Goal: Check status: Check status

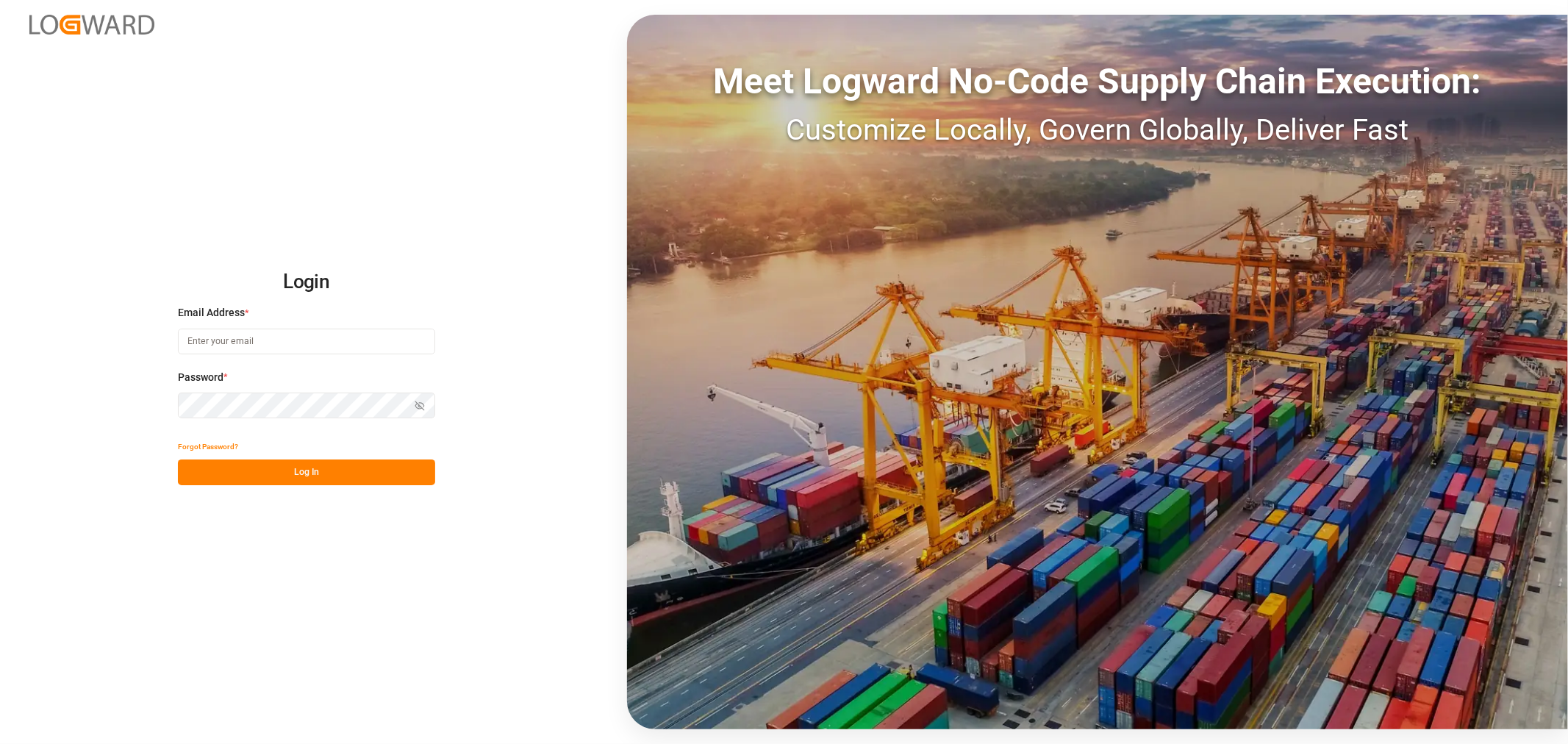
type input "[EMAIL_ADDRESS][DOMAIN_NAME]"
click at [317, 469] on button "Log In" at bounding box center [306, 472] width 257 height 26
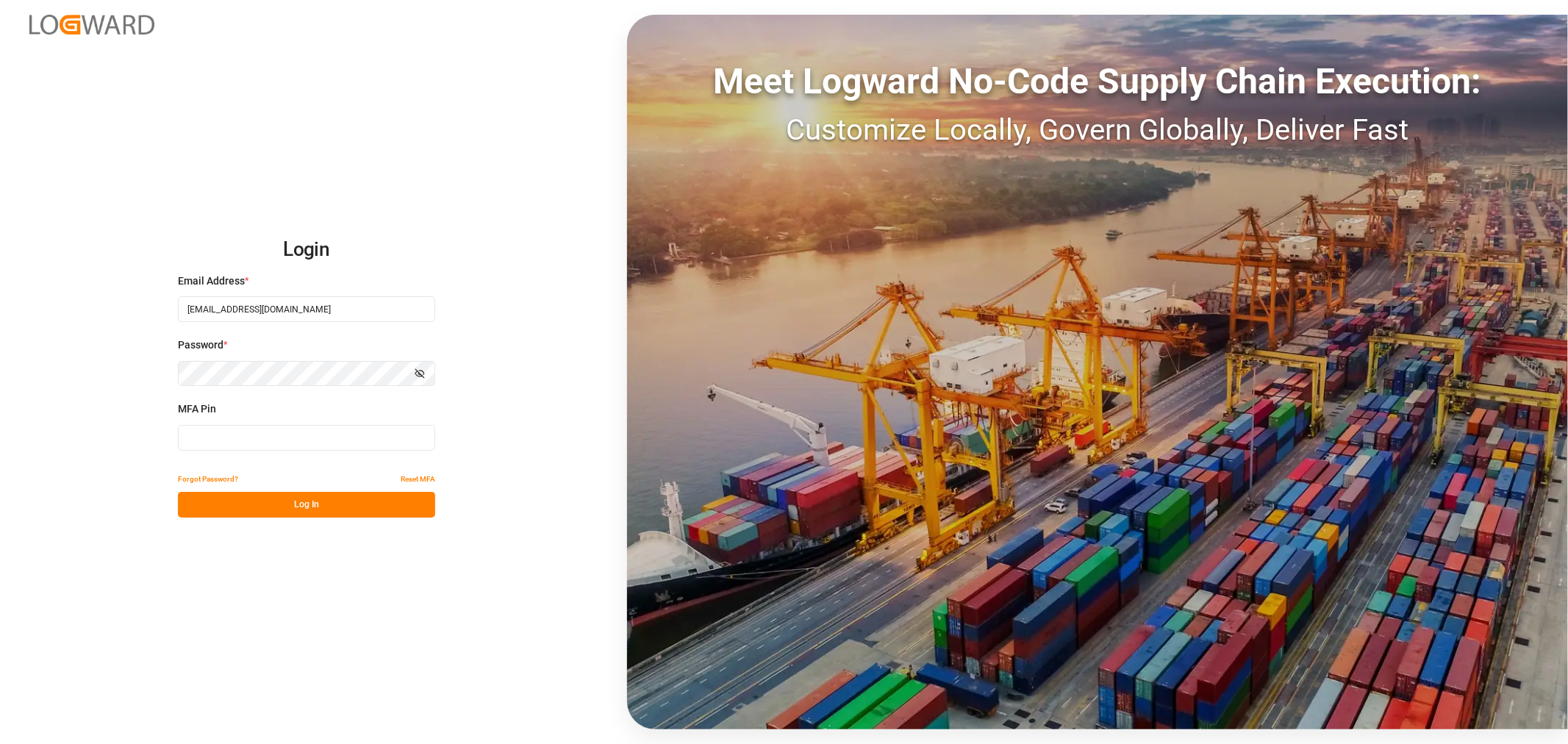
click at [324, 445] on input at bounding box center [306, 437] width 257 height 26
type input "371675"
click at [323, 510] on button "Log In" at bounding box center [306, 504] width 257 height 26
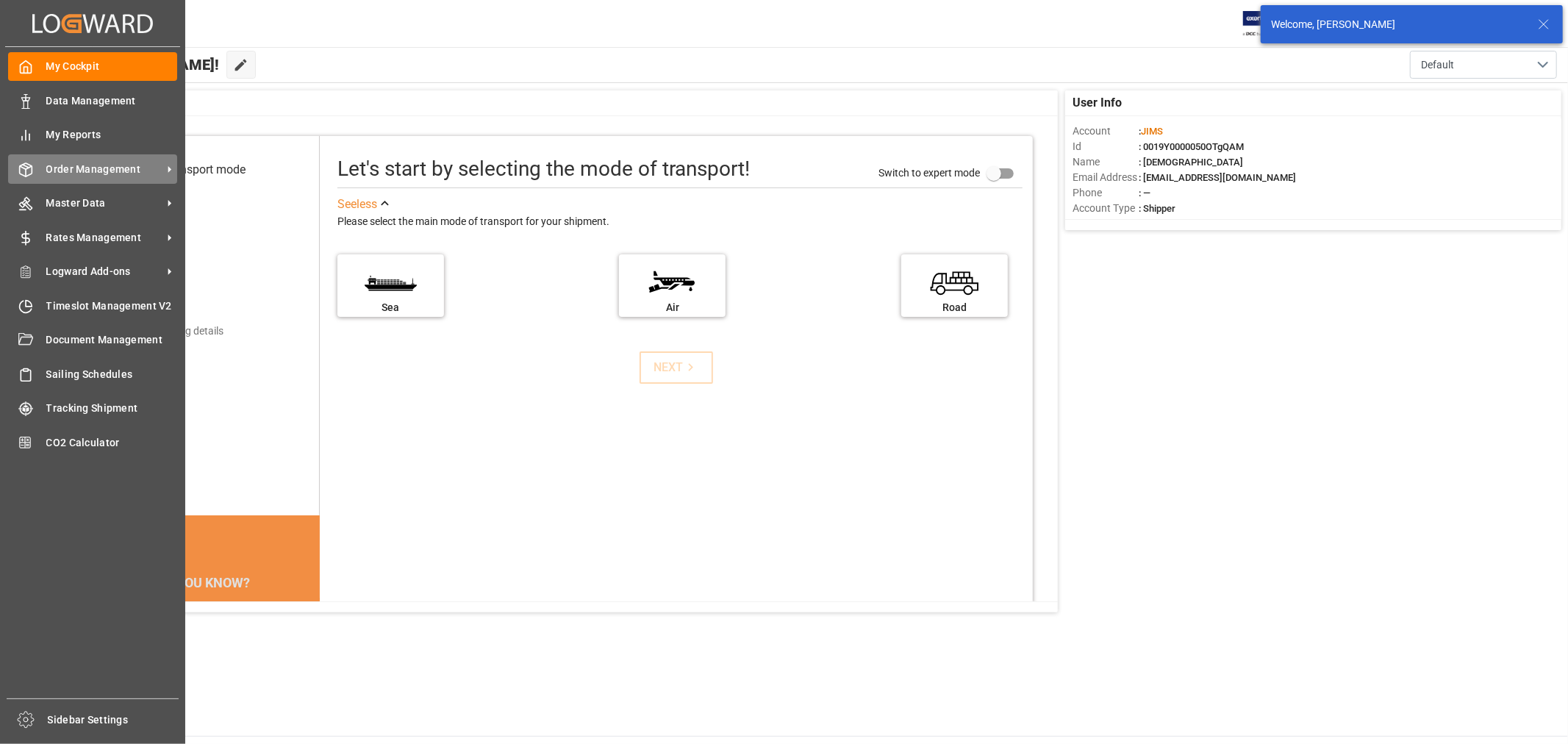
click at [106, 176] on div "Order Management Order Management" at bounding box center [93, 168] width 169 height 29
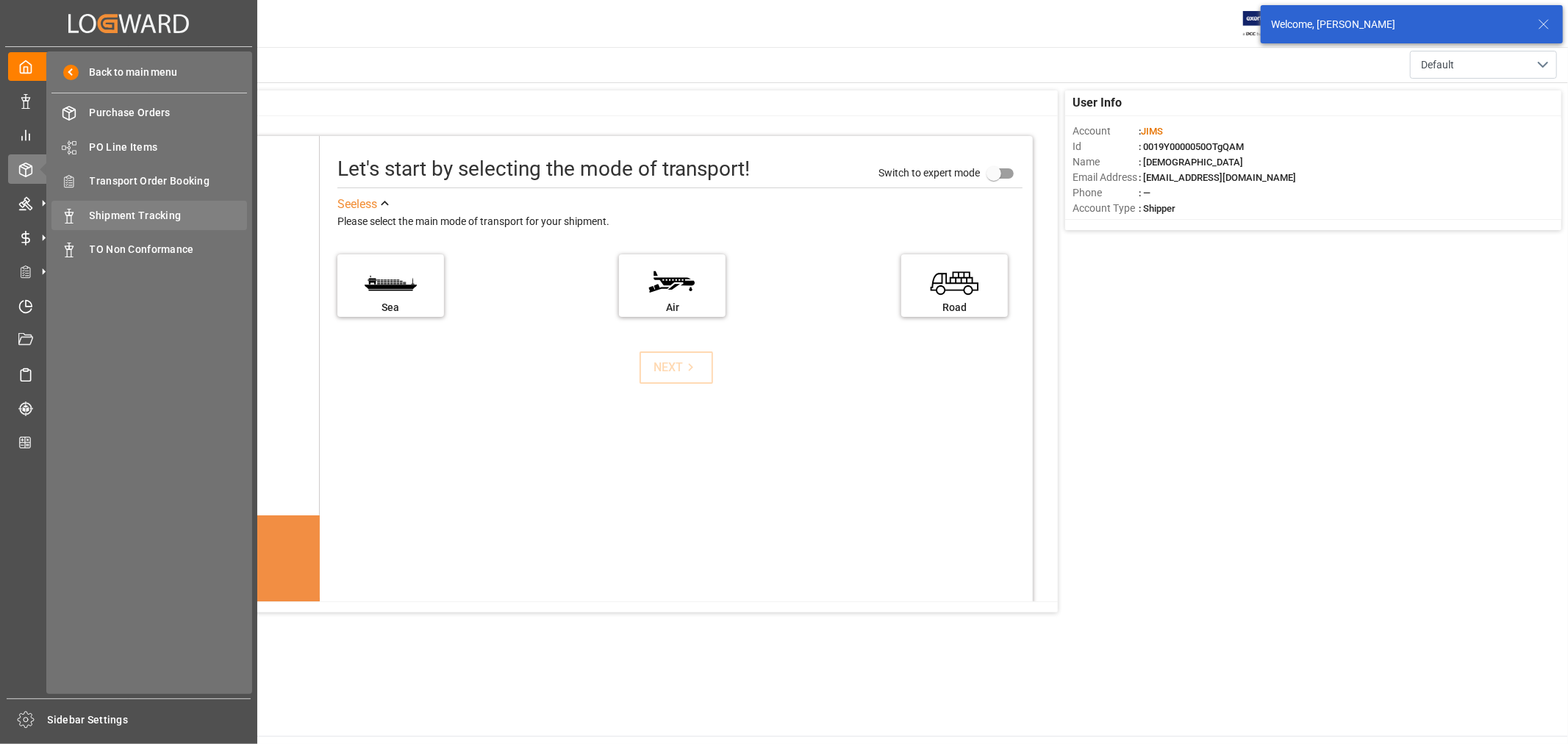
click at [148, 218] on span "Shipment Tracking" at bounding box center [169, 215] width 158 height 16
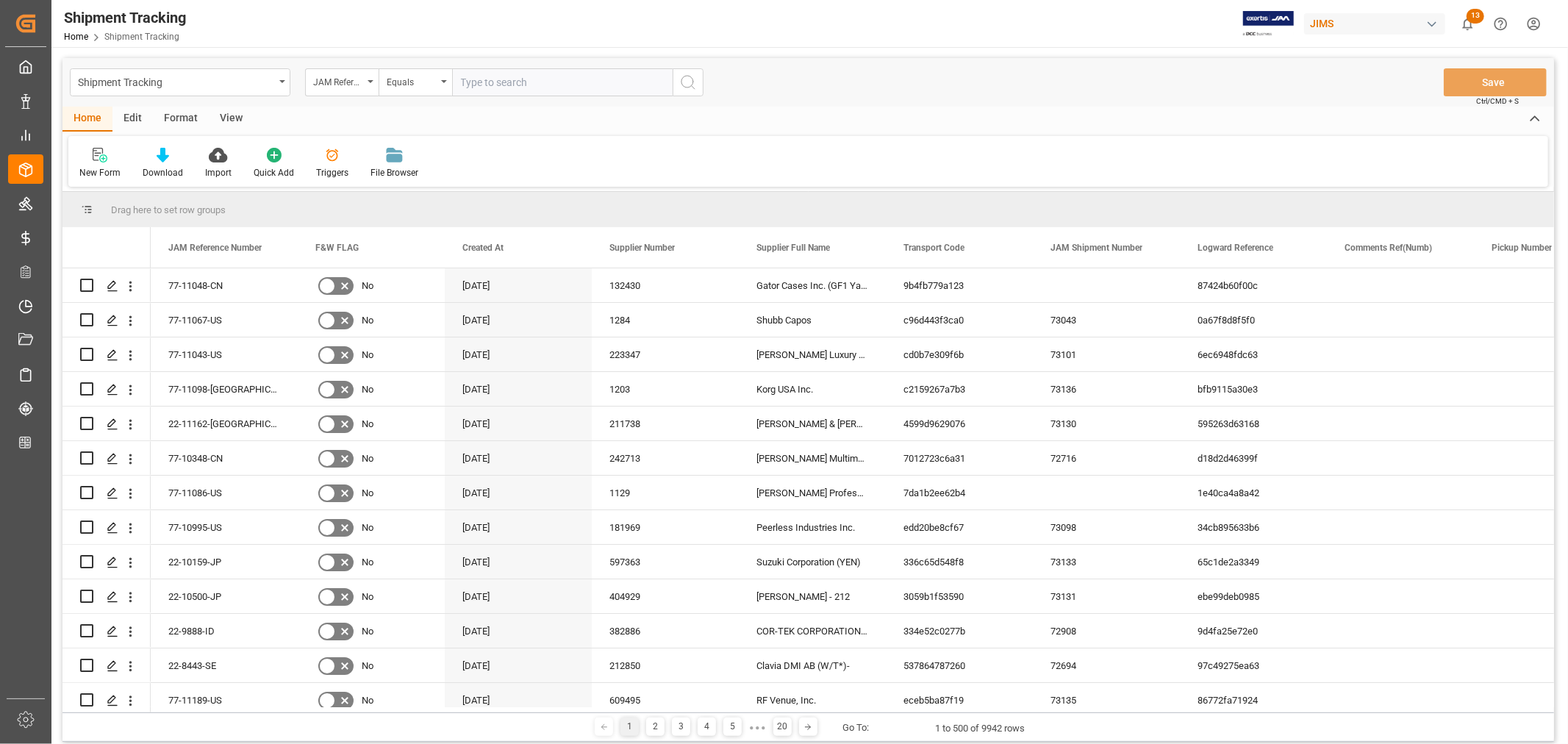
click at [520, 85] on input "text" at bounding box center [562, 83] width 220 height 28
type input "77-11143-JP"
drag, startPoint x: 695, startPoint y: 78, endPoint x: 685, endPoint y: 85, distance: 12.2
click at [686, 82] on icon "search button" at bounding box center [688, 82] width 18 height 18
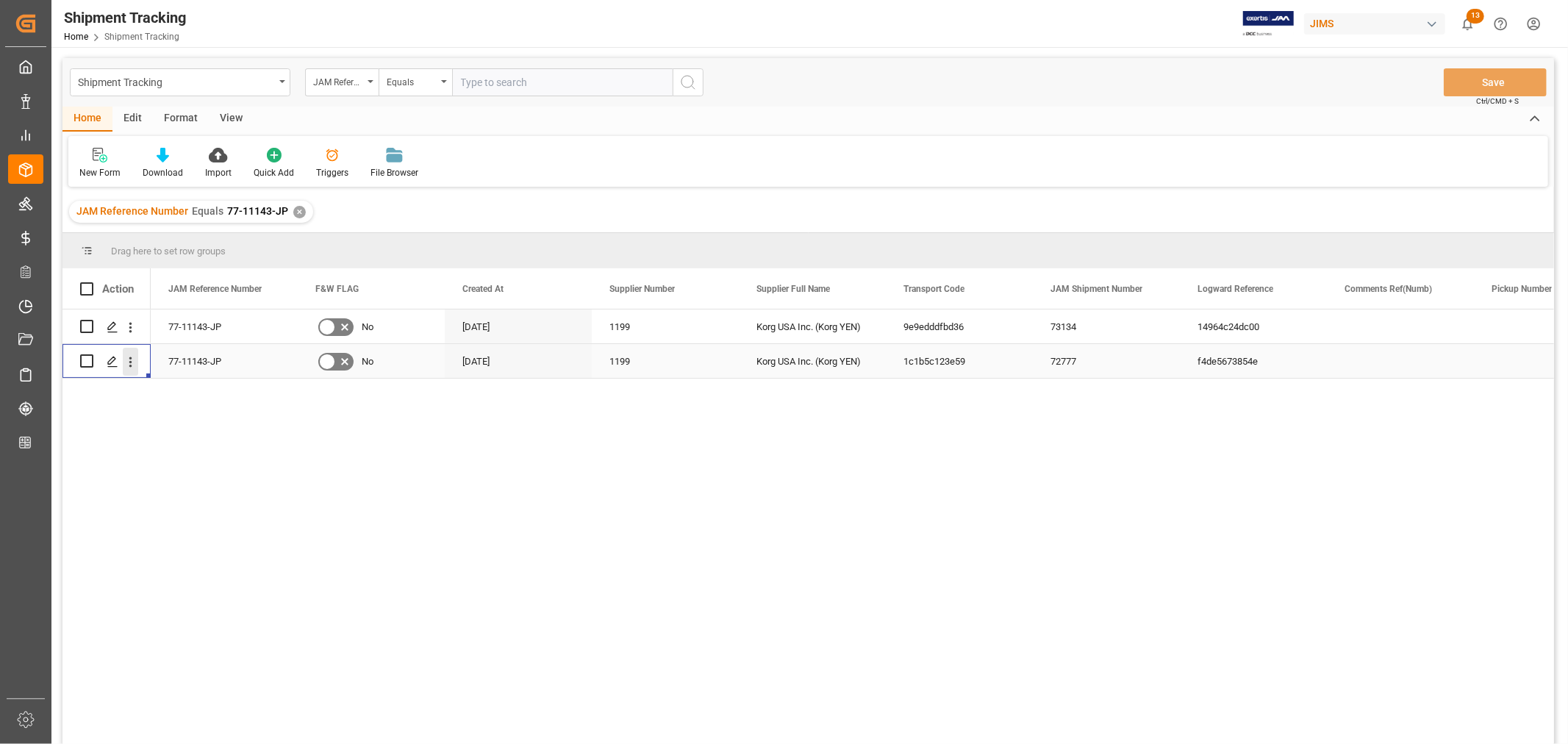
click at [135, 360] on icon "open menu" at bounding box center [130, 361] width 16 height 16
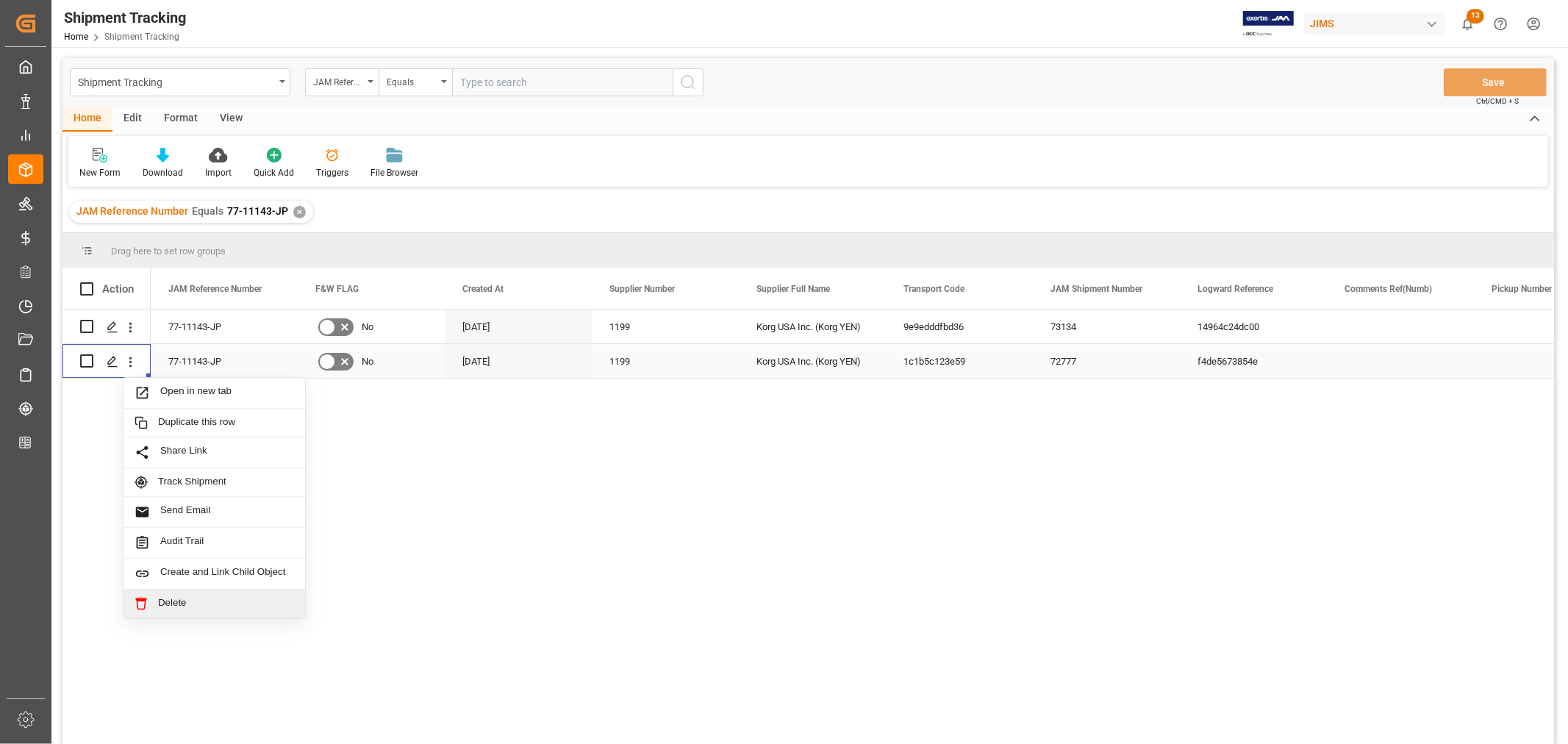
click at [180, 597] on span "Delete" at bounding box center [226, 603] width 136 height 13
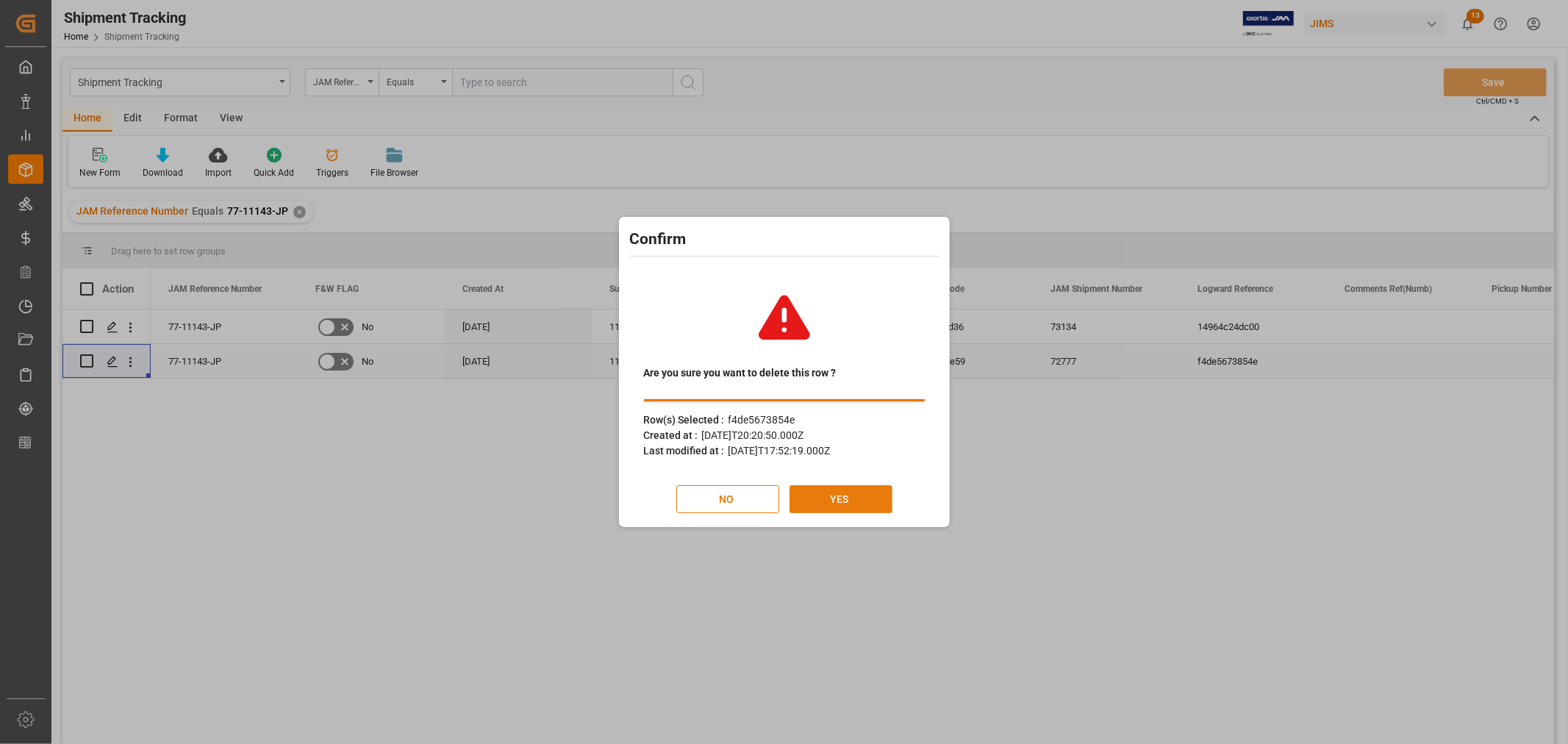
click at [861, 498] on button "YES" at bounding box center [841, 499] width 103 height 28
